Goal: Communication & Community: Answer question/provide support

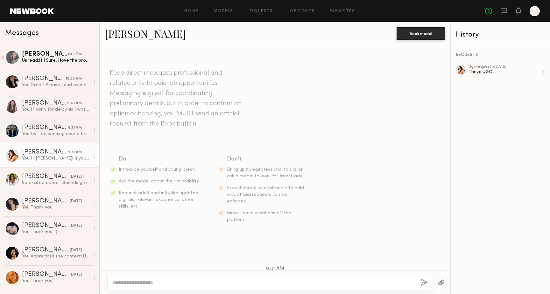
click at [47, 52] on div "[PERSON_NAME]" at bounding box center [44, 54] width 45 height 6
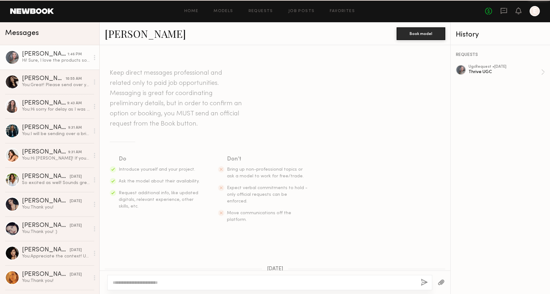
scroll to position [283, 0]
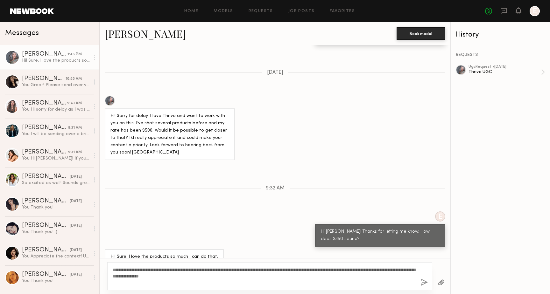
type textarea "**********"
click at [419, 281] on div "**********" at bounding box center [269, 276] width 325 height 28
click at [424, 282] on button "button" at bounding box center [424, 283] width 7 height 8
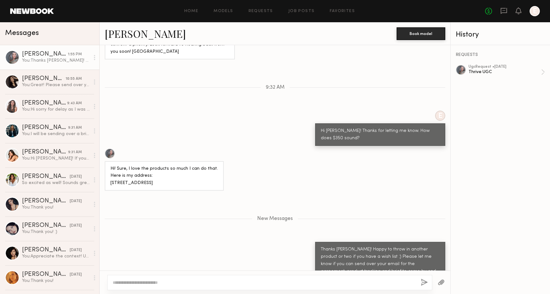
scroll to position [424, 0]
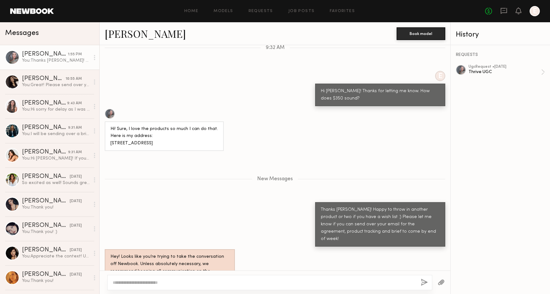
drag, startPoint x: 165, startPoint y: 131, endPoint x: 101, endPoint y: 124, distance: 64.0
click at [101, 124] on div "Hi! Sure, I love the products so much I can do that. Here is my address: [STREE…" at bounding box center [275, 130] width 351 height 43
copy div "[STREET_ADDRESS]"
click at [213, 177] on div "New Messages" at bounding box center [275, 179] width 351 height 5
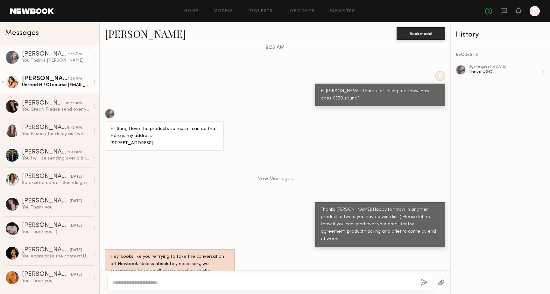
click at [48, 85] on div "Unread: Hi! Of course [EMAIL_ADDRESS][DOMAIN_NAME]" at bounding box center [56, 85] width 68 height 6
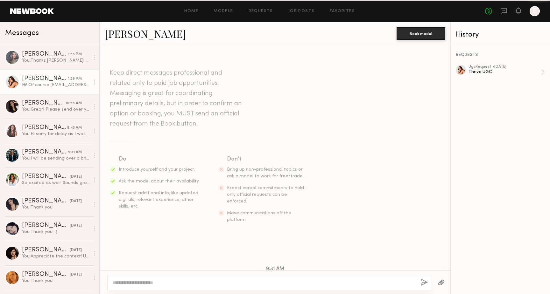
scroll to position [114, 0]
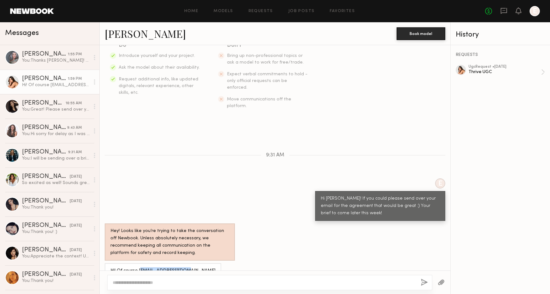
drag, startPoint x: 139, startPoint y: 258, endPoint x: 184, endPoint y: 257, distance: 44.9
click at [184, 268] on div "Hi! Of course [EMAIL_ADDRESS][DOMAIN_NAME]" at bounding box center [162, 271] width 105 height 7
click at [197, 268] on div "Hi! Of course [EMAIL_ADDRESS][DOMAIN_NAME]" at bounding box center [162, 271] width 105 height 7
drag, startPoint x: 202, startPoint y: 258, endPoint x: 138, endPoint y: 259, distance: 64.6
click at [138, 263] on div "Hi! Of course [EMAIL_ADDRESS][DOMAIN_NAME]" at bounding box center [163, 270] width 116 height 15
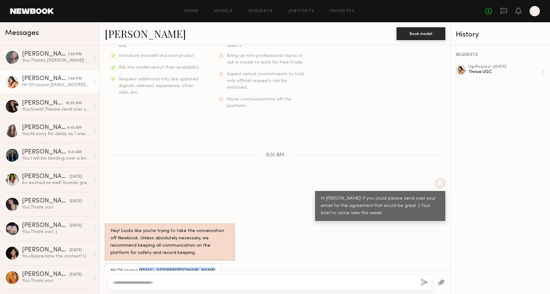
copy div "[EMAIL_ADDRESS][DOMAIN_NAME]"
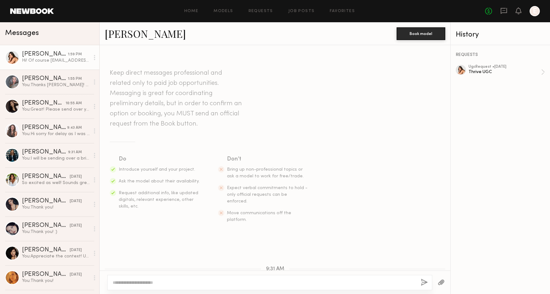
scroll to position [114, 0]
